Goal: Task Accomplishment & Management: Manage account settings

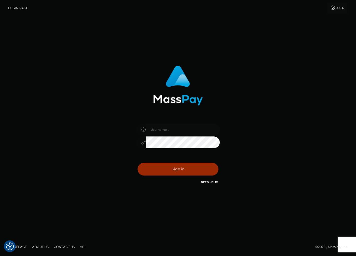
type input "carlos.VIP"
click at [177, 169] on button "Sign in" at bounding box center [177, 169] width 81 height 13
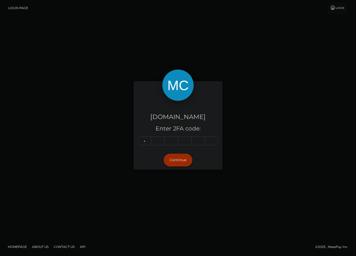
type input "9"
type input "4"
type input "0"
type input "6"
type input "8"
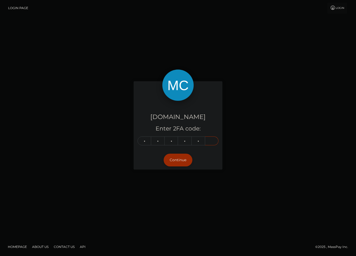
type input "6"
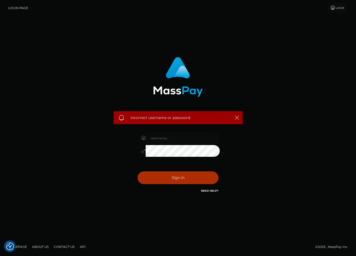
type input "carlos.VIP"
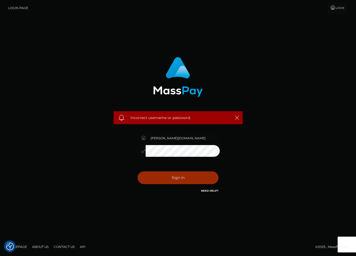
click at [173, 177] on button "Sign in" at bounding box center [177, 178] width 81 height 13
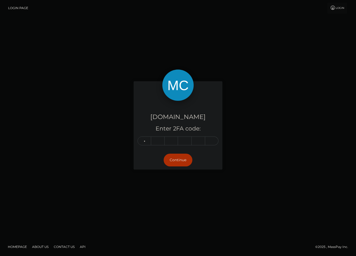
type input "9"
type input "4"
type input "0"
type input "6"
type input "8"
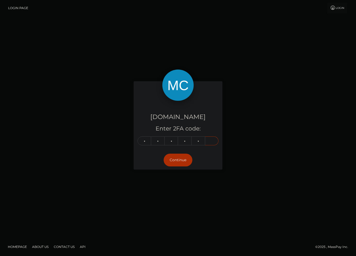
type input "6"
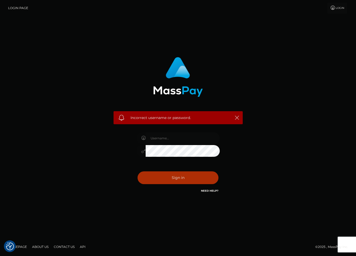
type input "[PERSON_NAME][DOMAIN_NAME]"
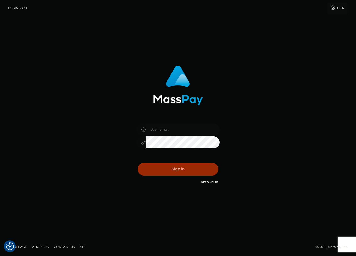
type input "carlos.VIP"
click at [181, 167] on button "Sign in" at bounding box center [177, 169] width 81 height 13
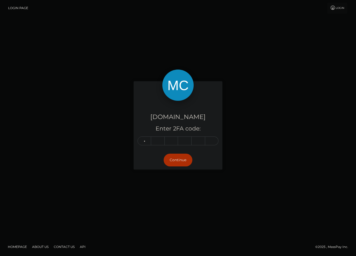
type input "9"
type input "5"
type input "0"
type input "6"
type input "5"
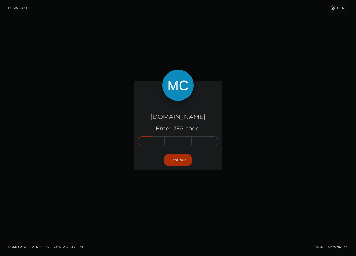
type input "9"
type input "0"
type input "5"
type input "0"
type input "6"
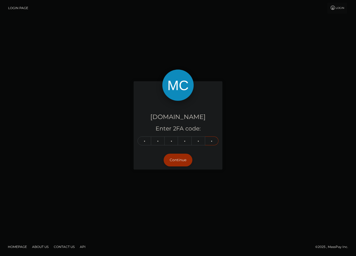
type input "5"
click at [183, 158] on button "Continue" at bounding box center [178, 160] width 29 height 13
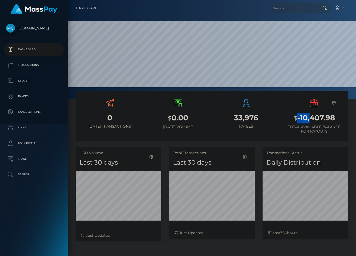
scroll to position [92, 86]
drag, startPoint x: 297, startPoint y: 117, endPoint x: 334, endPoint y: 115, distance: 37.6
click at [334, 115] on h3 "$ -10,407.98" at bounding box center [314, 118] width 60 height 11
copy h3 "-10,407.98"
